Goal: Navigation & Orientation: Find specific page/section

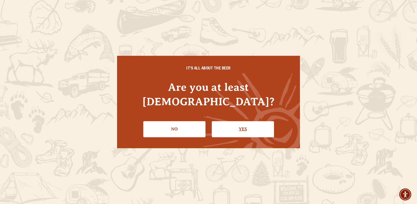
click at [234, 124] on link "Yes" at bounding box center [243, 129] width 62 height 16
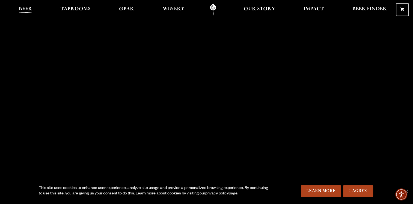
click at [26, 9] on span "Beer" at bounding box center [25, 9] width 13 height 4
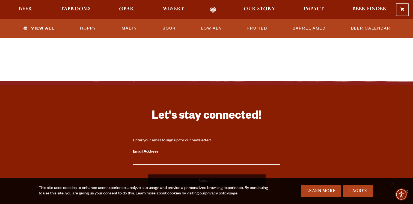
scroll to position [1257, 0]
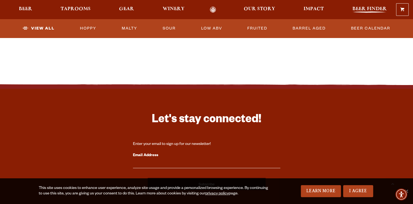
click at [365, 9] on span "Beer Finder" at bounding box center [369, 9] width 34 height 4
